Goal: Contribute content: Add original content to the website for others to see

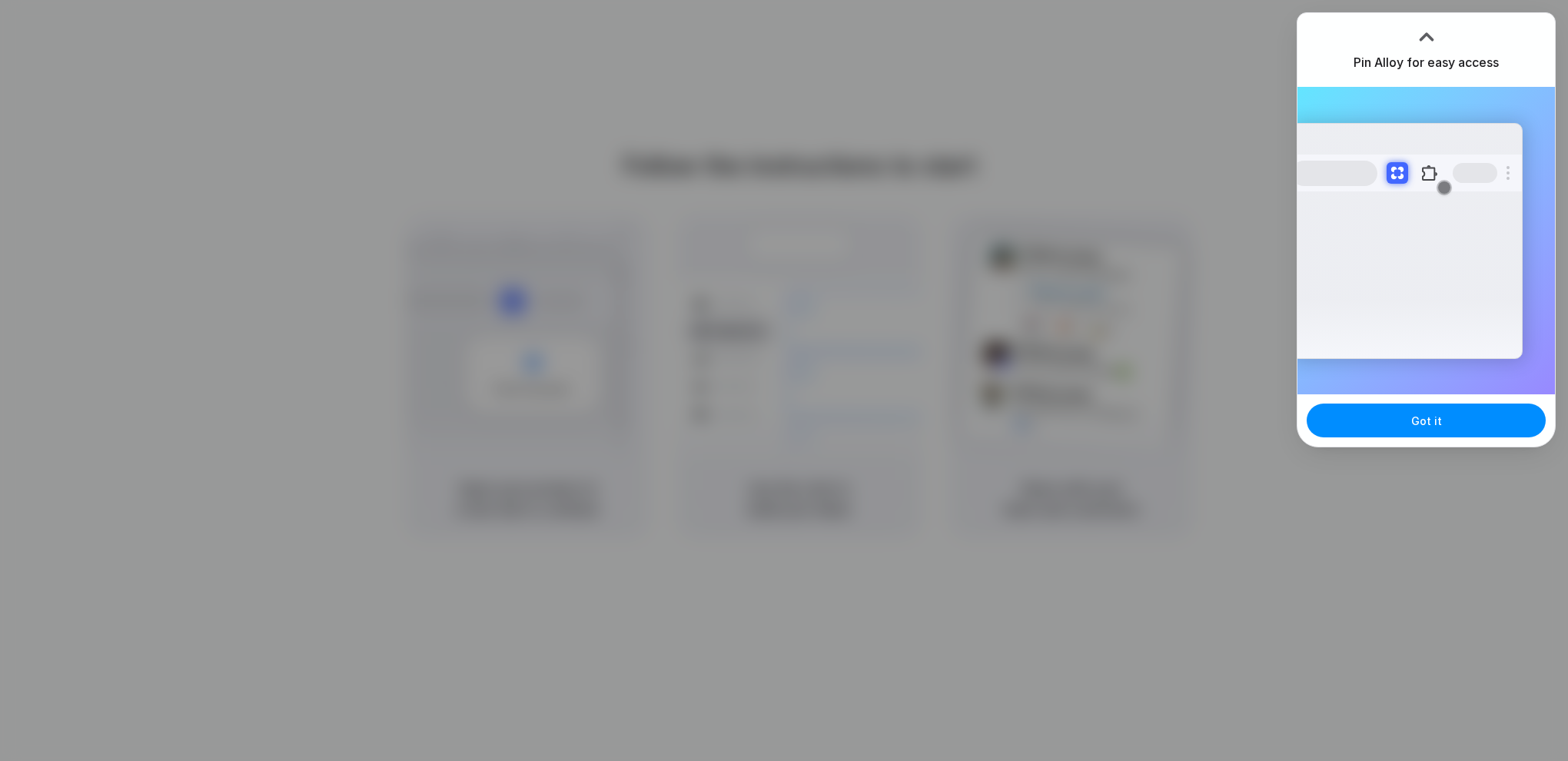
click at [1397, 440] on div "Got it" at bounding box center [1426, 420] width 258 height 53
click at [1393, 426] on button "Got it" at bounding box center [1427, 420] width 239 height 34
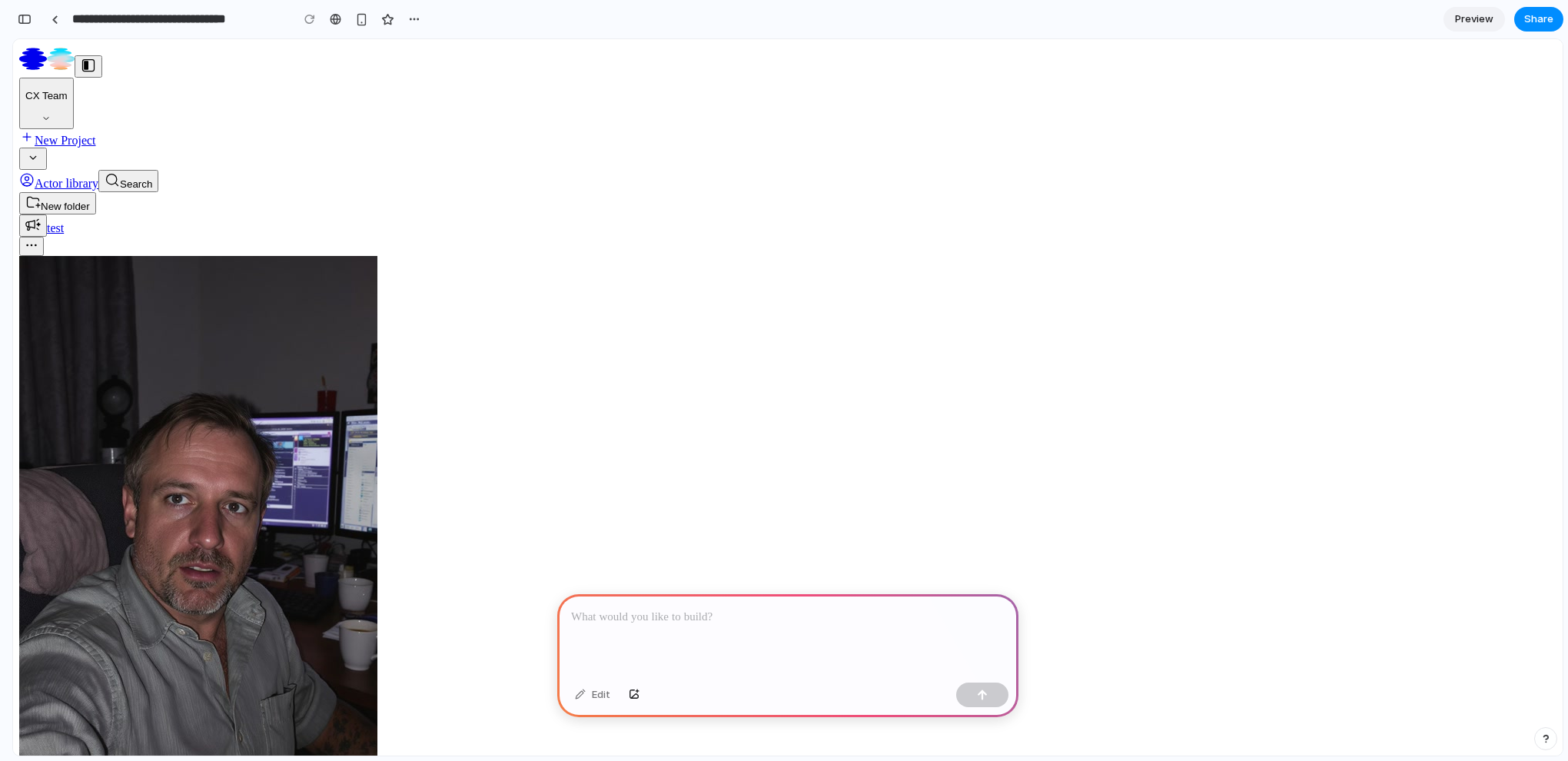
scroll to position [17, 0]
click at [607, 622] on p at bounding box center [788, 617] width 434 height 18
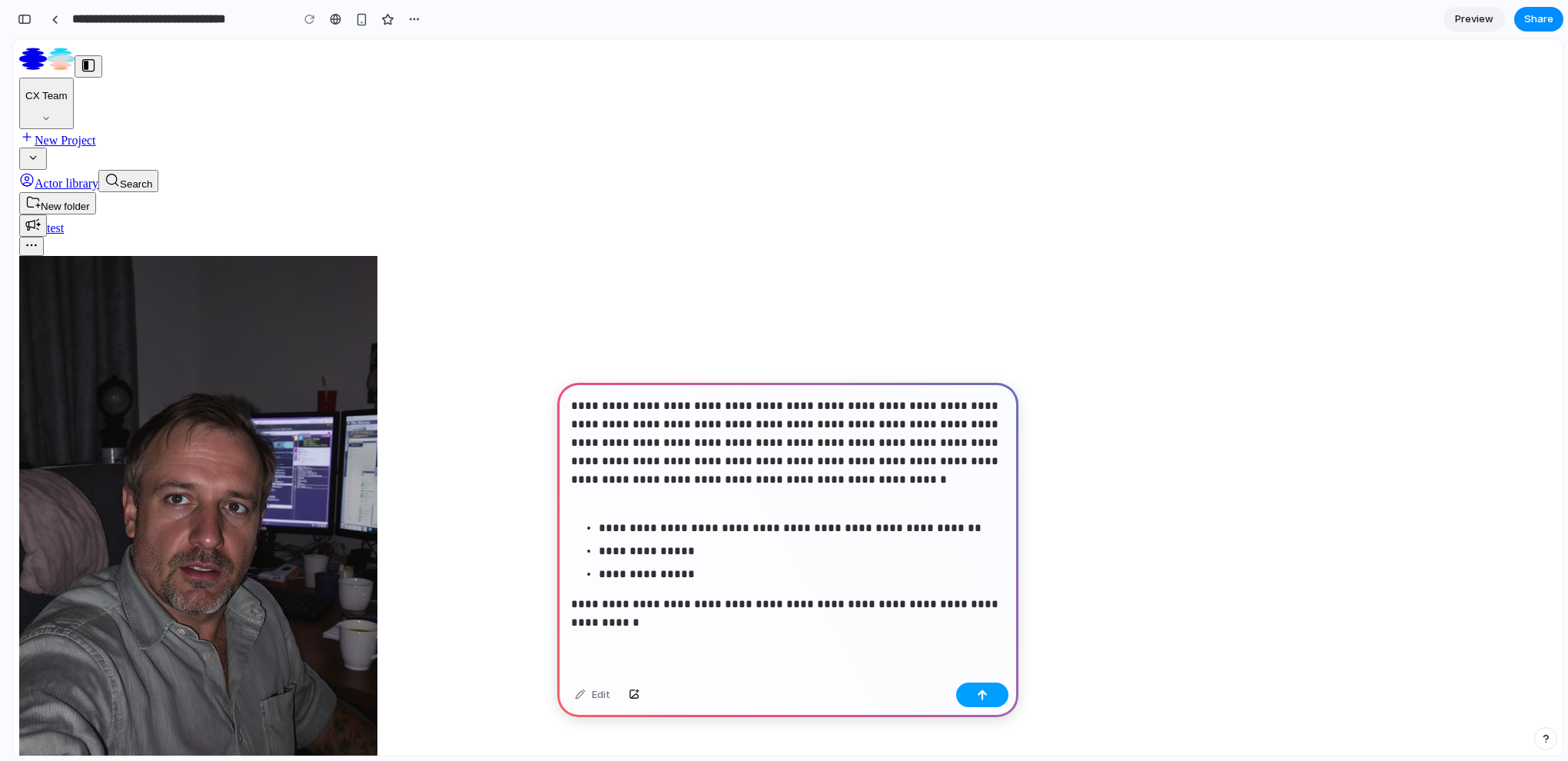
click at [984, 699] on div "button" at bounding box center [982, 695] width 11 height 11
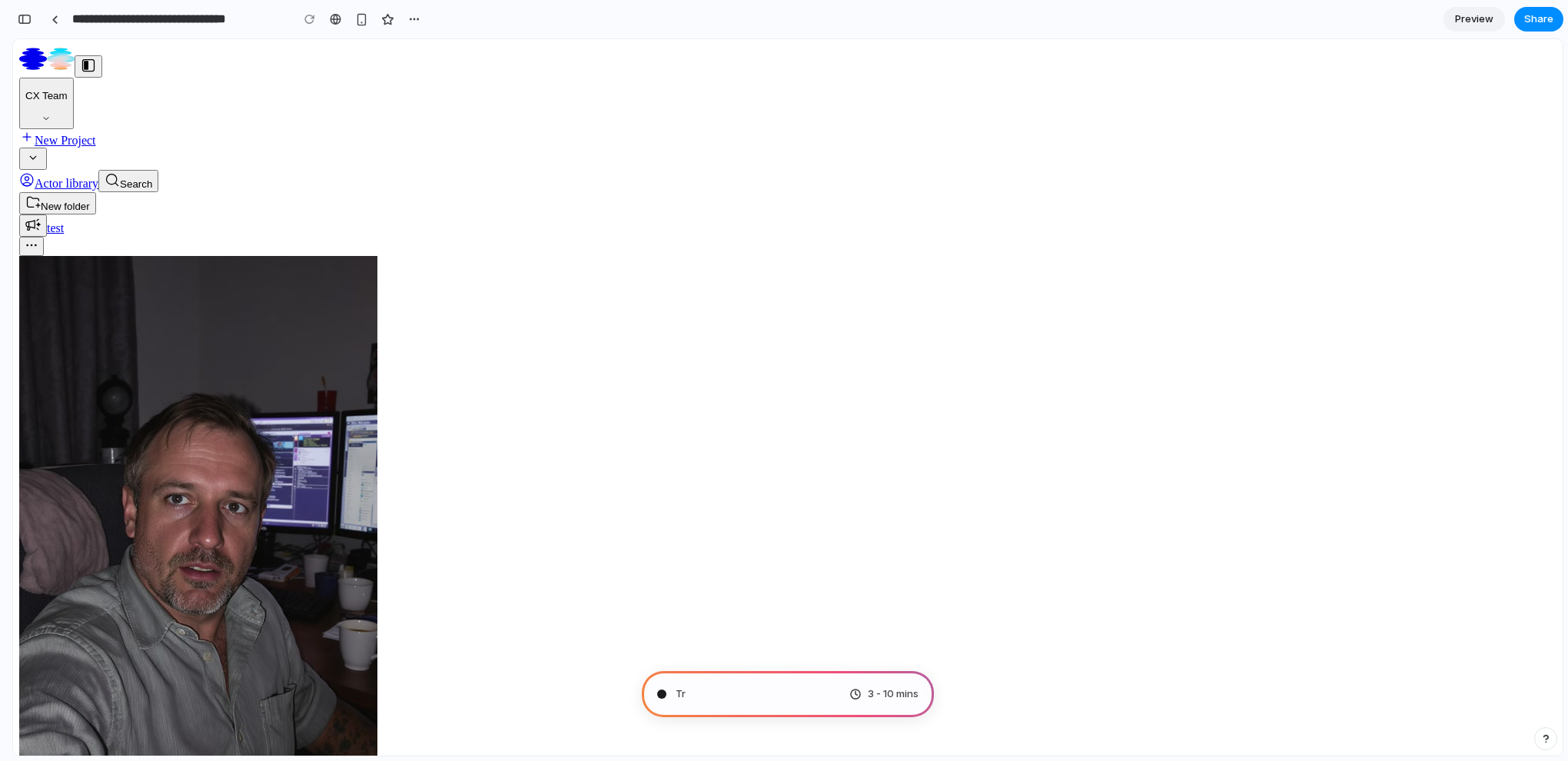
type input "**********"
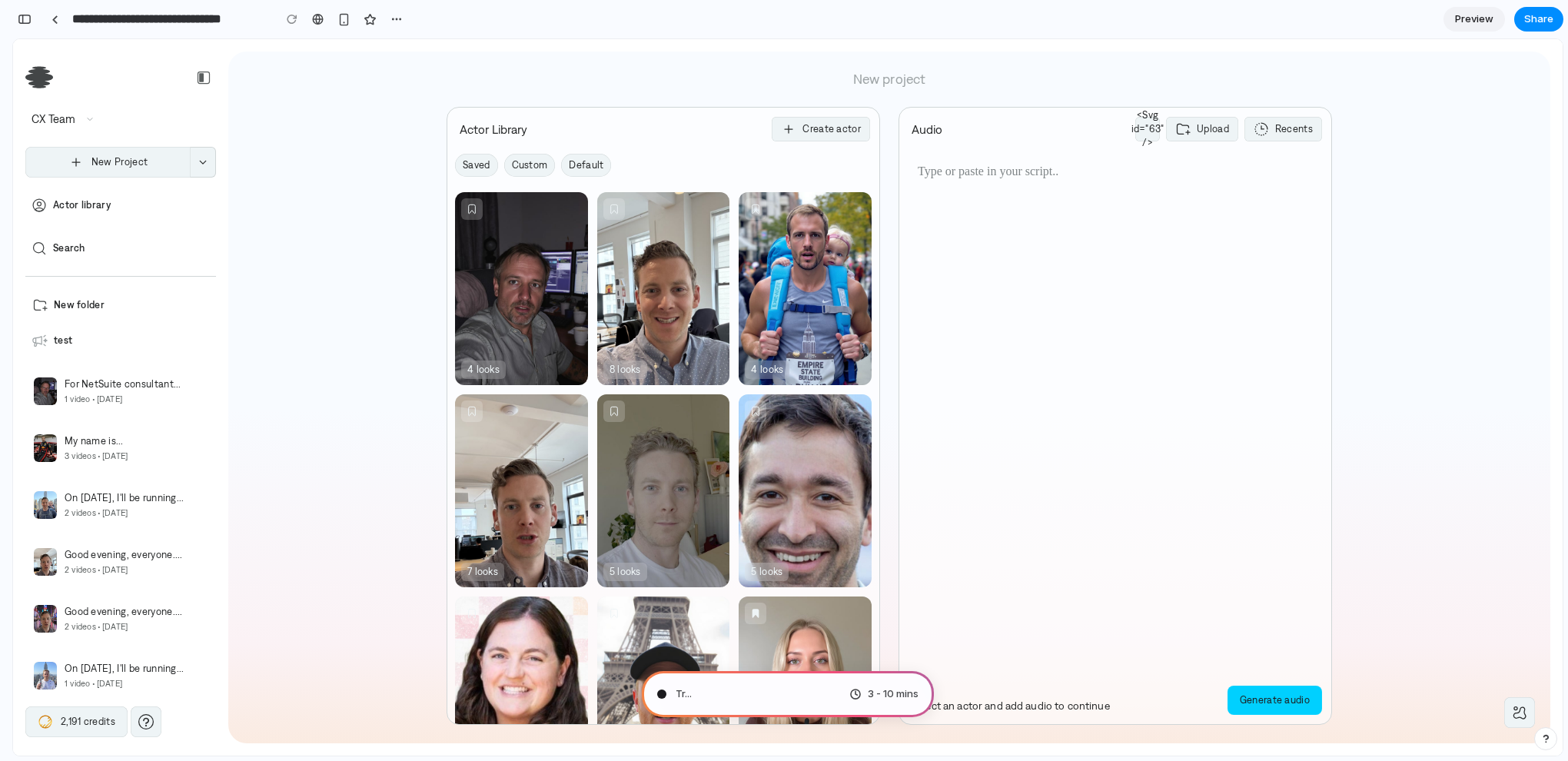
scroll to position [832, 0]
